Goal: Task Accomplishment & Management: Use online tool/utility

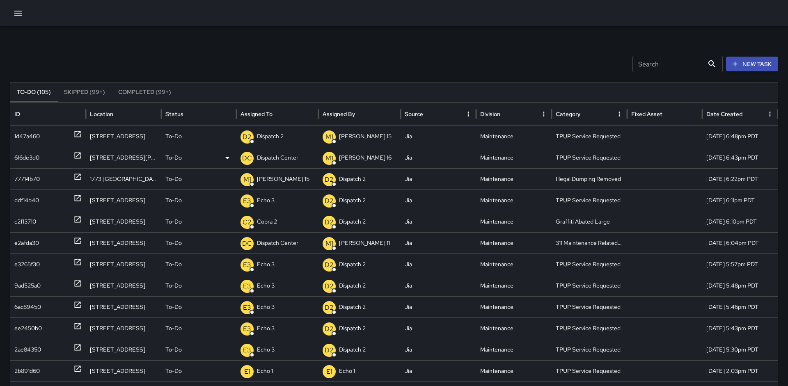
scroll to position [22, 0]
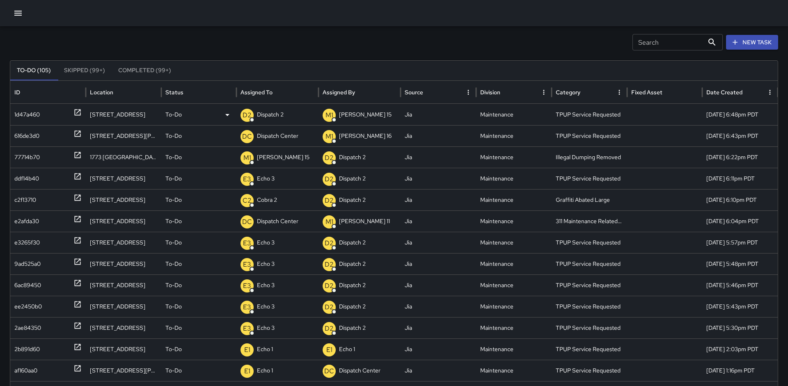
click at [275, 120] on p "Dispatch 2" at bounding box center [270, 114] width 27 height 21
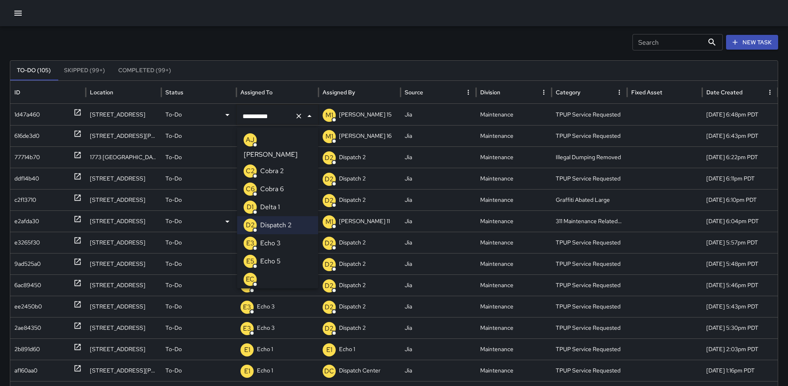
click at [270, 238] on p "Echo 3" at bounding box center [270, 243] width 21 height 10
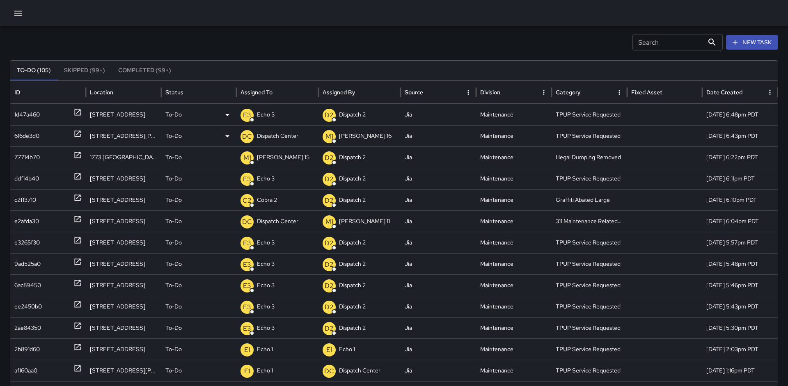
click at [274, 142] on p "Dispatch Center" at bounding box center [277, 136] width 41 height 21
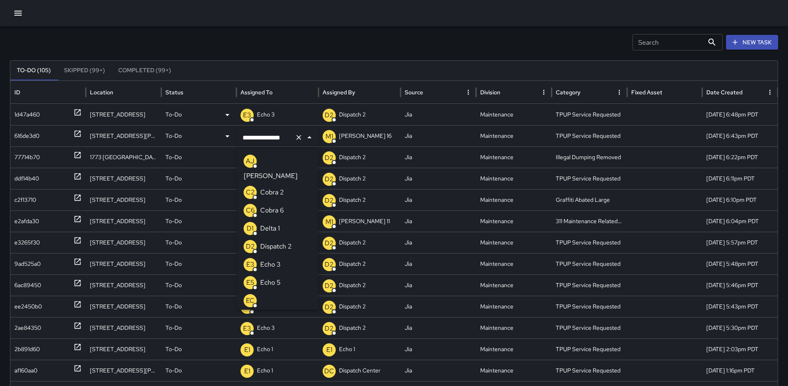
scroll to position [0, 0]
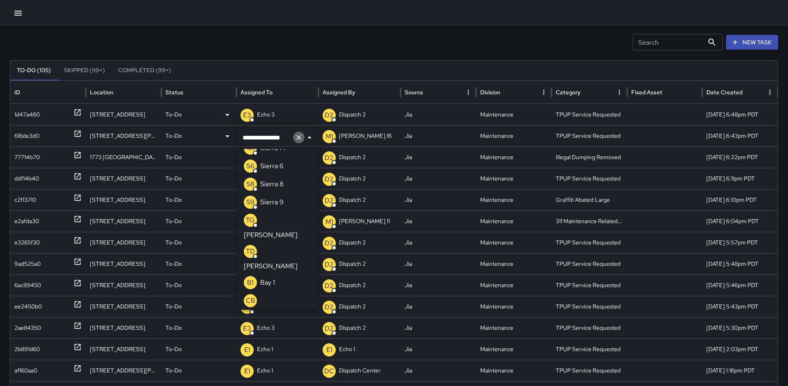
click at [299, 137] on icon "Clear" at bounding box center [298, 137] width 5 height 5
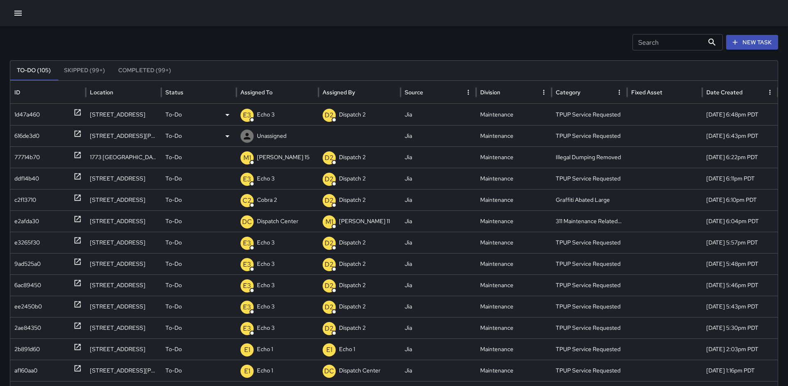
click at [289, 137] on div "Unassigned" at bounding box center [278, 136] width 74 height 21
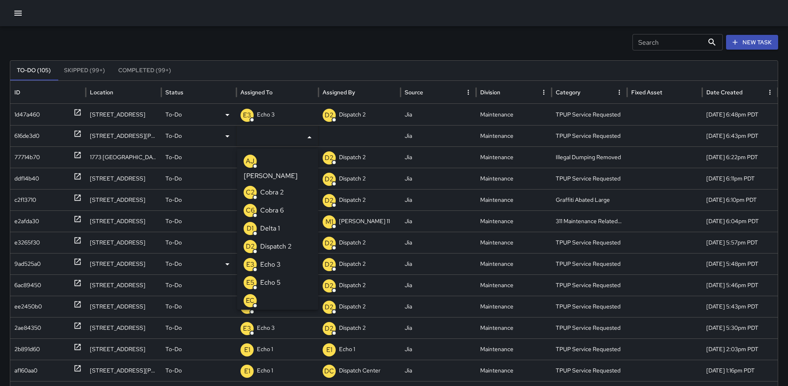
click at [272, 260] on p "Echo 3" at bounding box center [270, 265] width 21 height 10
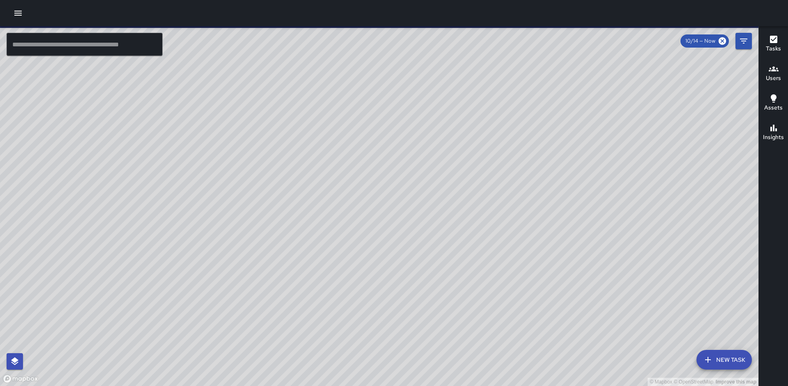
click at [108, 54] on input "text" at bounding box center [85, 44] width 156 height 23
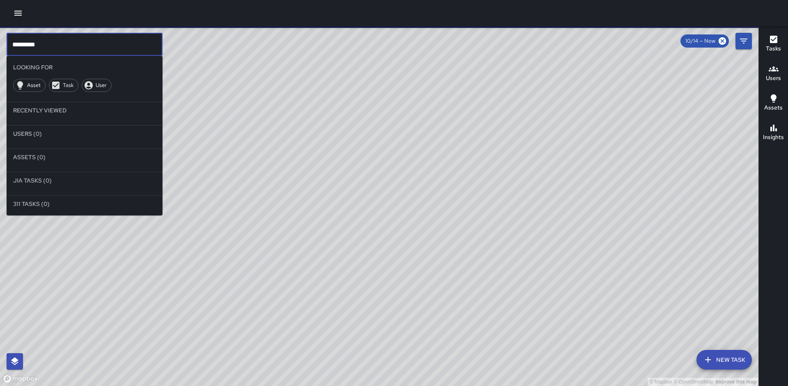
click at [34, 139] on li "Users (0)" at bounding box center [85, 134] width 156 height 16
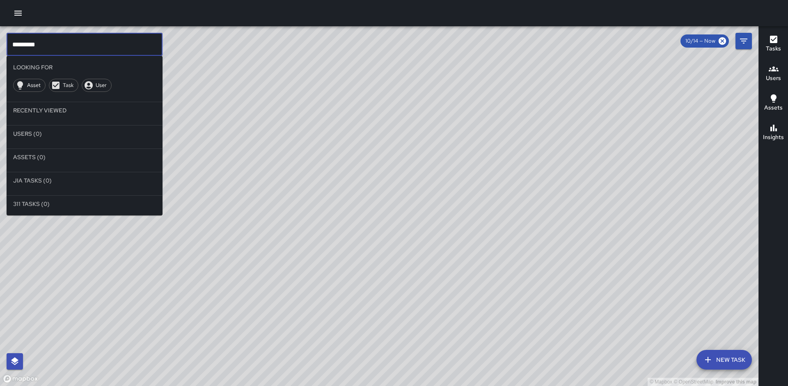
click at [52, 52] on input "********" at bounding box center [85, 44] width 156 height 23
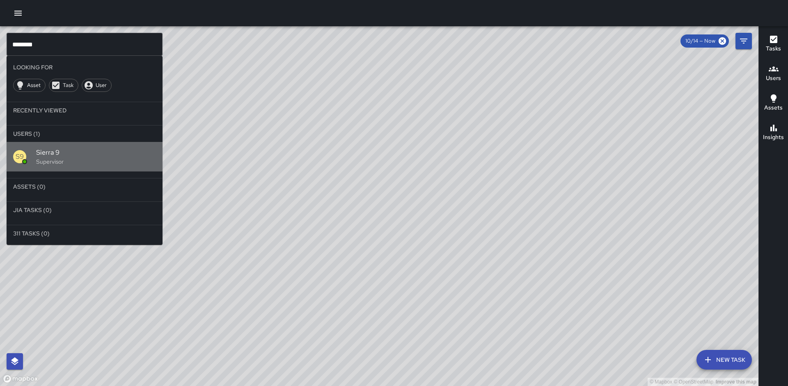
click at [61, 148] on span "Sierra 9" at bounding box center [96, 153] width 120 height 10
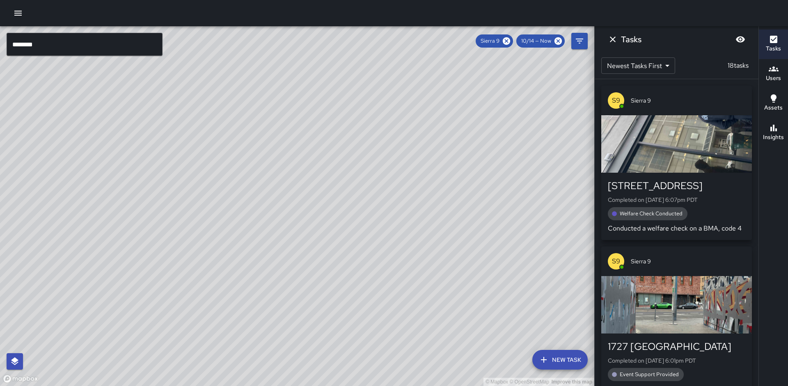
drag, startPoint x: 275, startPoint y: 238, endPoint x: 268, endPoint y: 216, distance: 23.2
click at [268, 217] on div "© Mapbox © OpenStreetMap Improve this map" at bounding box center [297, 206] width 594 height 360
drag, startPoint x: 285, startPoint y: 205, endPoint x: 242, endPoint y: 229, distance: 49.3
click at [242, 229] on div "© Mapbox © OpenStreetMap Improve this map" at bounding box center [297, 206] width 594 height 360
click at [772, 131] on icon "button" at bounding box center [773, 128] width 7 height 7
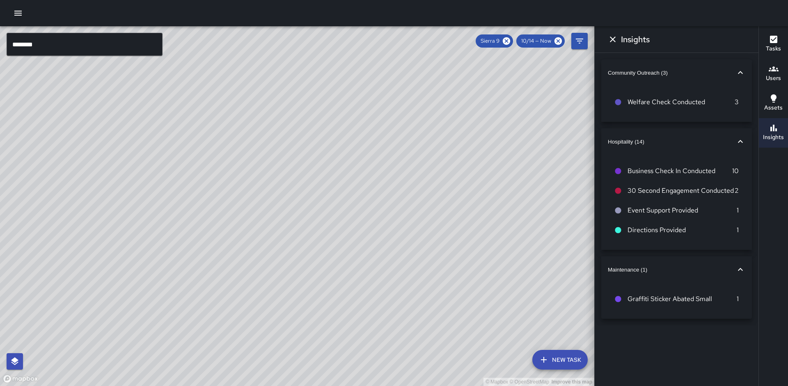
click at [612, 37] on icon "Dismiss" at bounding box center [613, 39] width 10 height 10
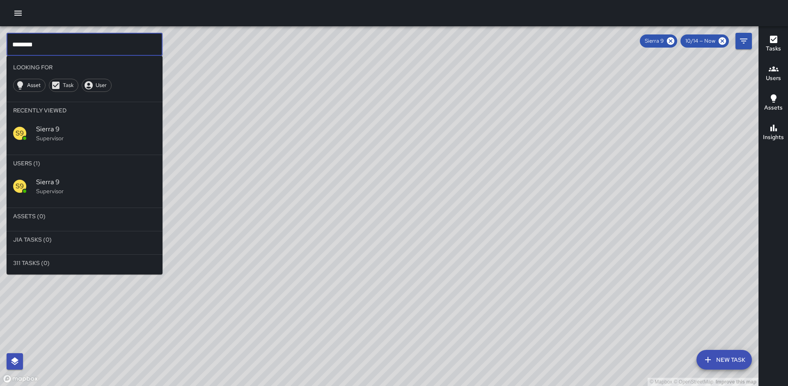
click at [75, 50] on input "********" at bounding box center [85, 44] width 156 height 23
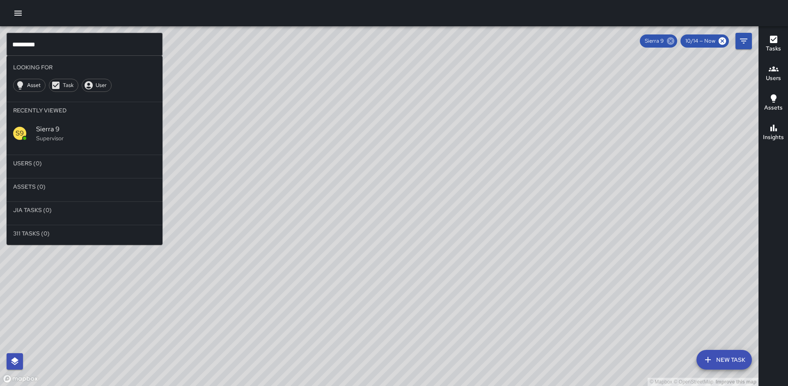
click at [671, 42] on icon at bounding box center [670, 41] width 9 height 9
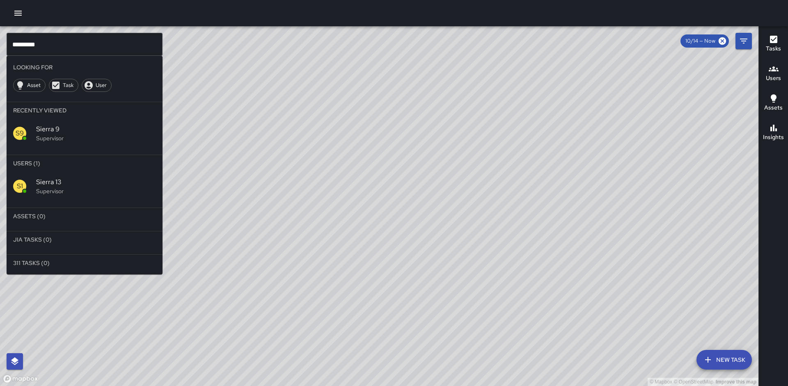
click at [97, 178] on span "Sierra 13" at bounding box center [96, 182] width 120 height 10
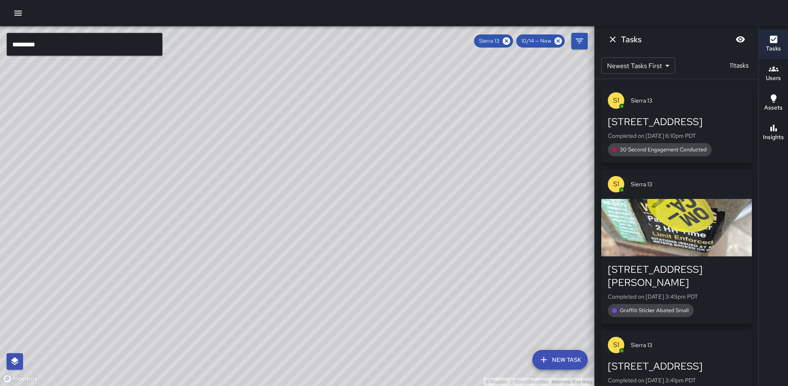
click at [181, 170] on div "© Mapbox © OpenStreetMap Improve this map" at bounding box center [297, 206] width 594 height 360
drag, startPoint x: 382, startPoint y: 119, endPoint x: 350, endPoint y: 190, distance: 77.7
click at [350, 190] on div "© Mapbox © OpenStreetMap Improve this map" at bounding box center [297, 206] width 594 height 360
click at [766, 135] on h6 "Insights" at bounding box center [773, 137] width 21 height 9
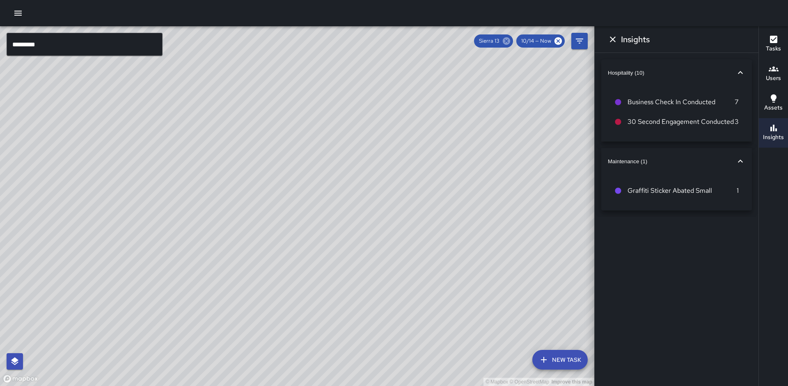
click at [508, 39] on icon at bounding box center [506, 41] width 9 height 9
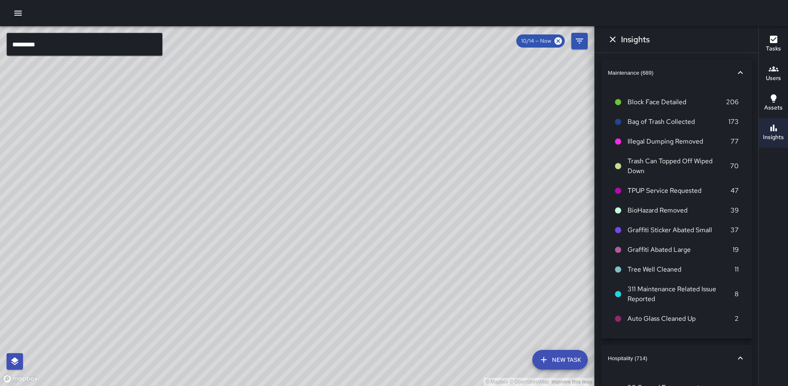
click at [62, 43] on input "*********" at bounding box center [85, 44] width 156 height 23
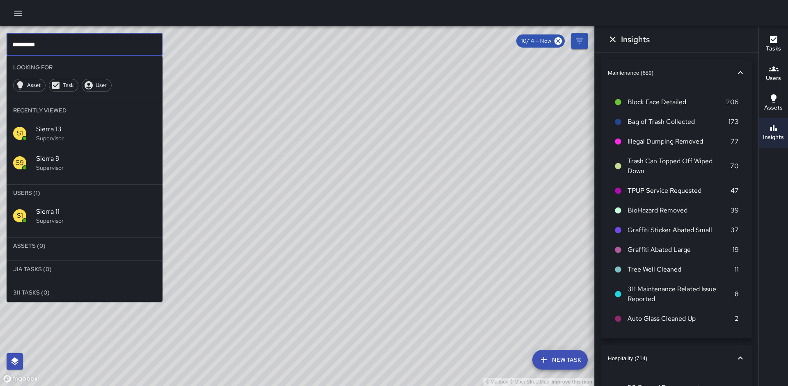
type input "*********"
click at [66, 214] on span "Sierra 11" at bounding box center [96, 212] width 120 height 10
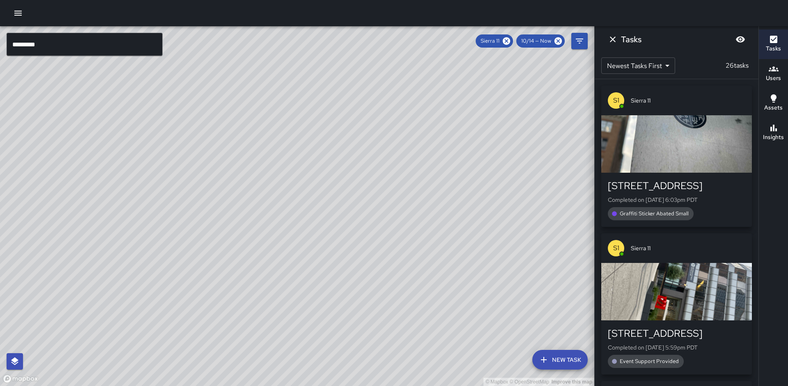
drag, startPoint x: 154, startPoint y: 211, endPoint x: 271, endPoint y: 63, distance: 188.2
click at [271, 63] on div "© Mapbox © OpenStreetMap Improve this map" at bounding box center [297, 206] width 594 height 360
click at [104, 39] on input "*********" at bounding box center [85, 44] width 156 height 23
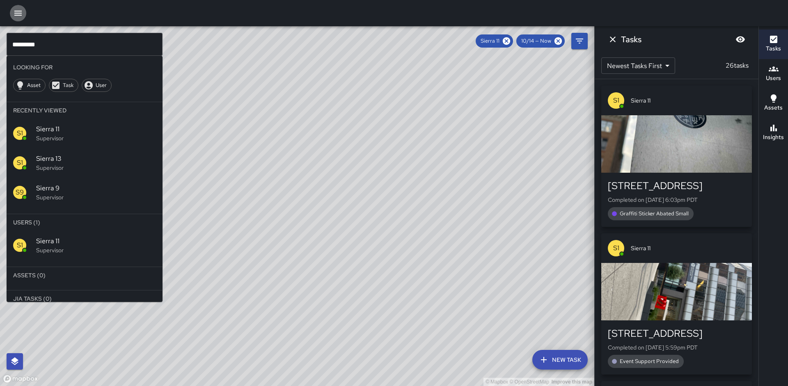
click at [23, 16] on button "button" at bounding box center [18, 13] width 16 height 16
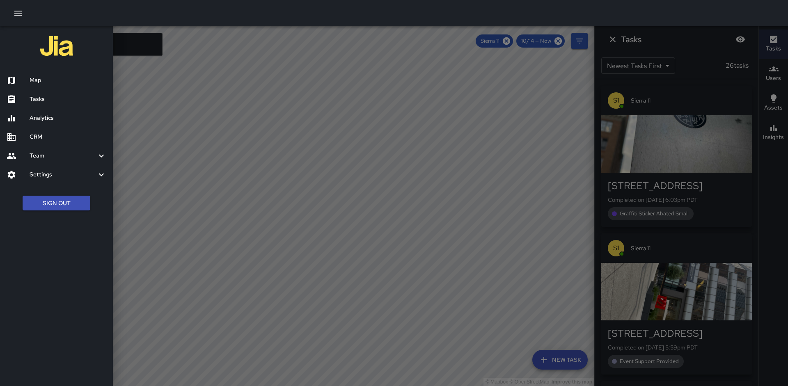
click at [44, 96] on h6 "Tasks" at bounding box center [68, 99] width 77 height 9
